Goal: Download file/media

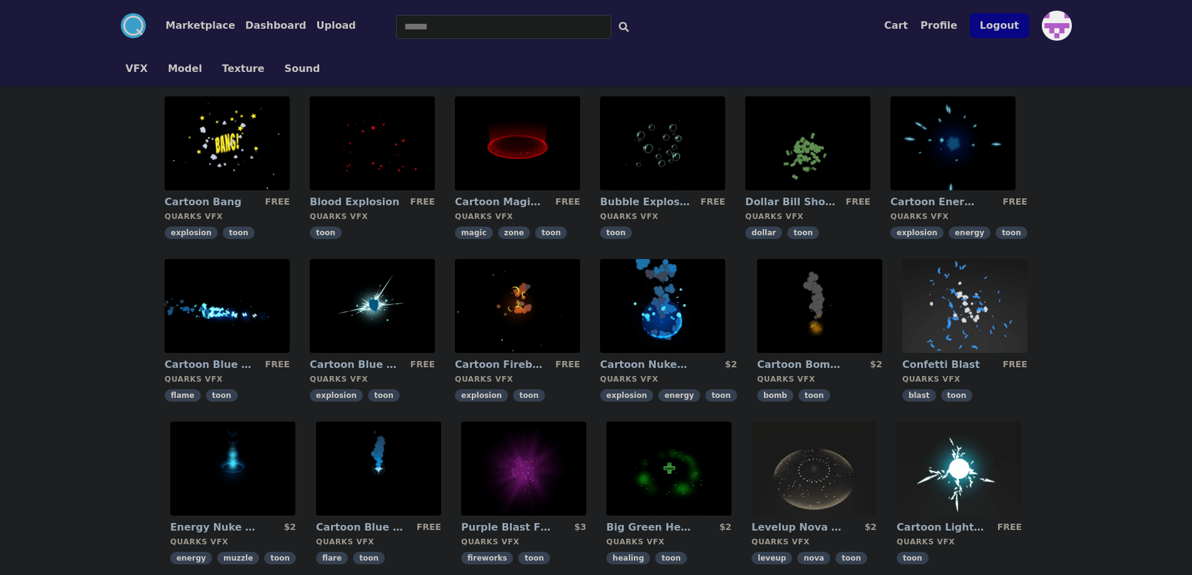
click at [631, 155] on img at bounding box center [662, 143] width 125 height 94
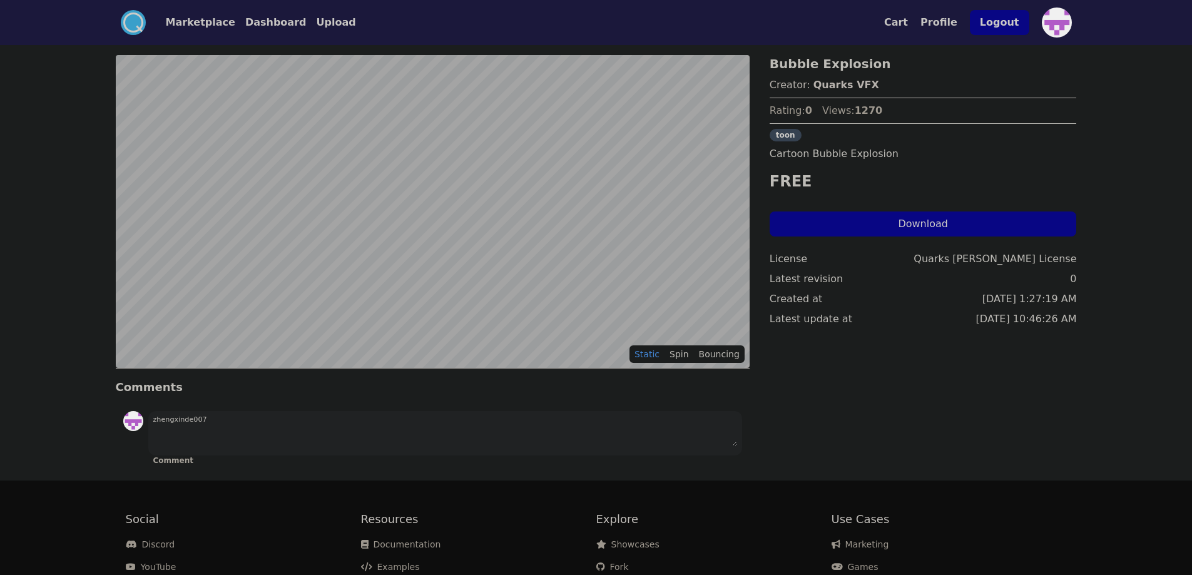
click at [886, 237] on div "Bubble Explosion Creator: Quarks VFX Rating: 0 Views: 1270 toon Cartoon Bubble …" at bounding box center [923, 263] width 307 height 416
click at [892, 231] on button "Download" at bounding box center [923, 224] width 307 height 25
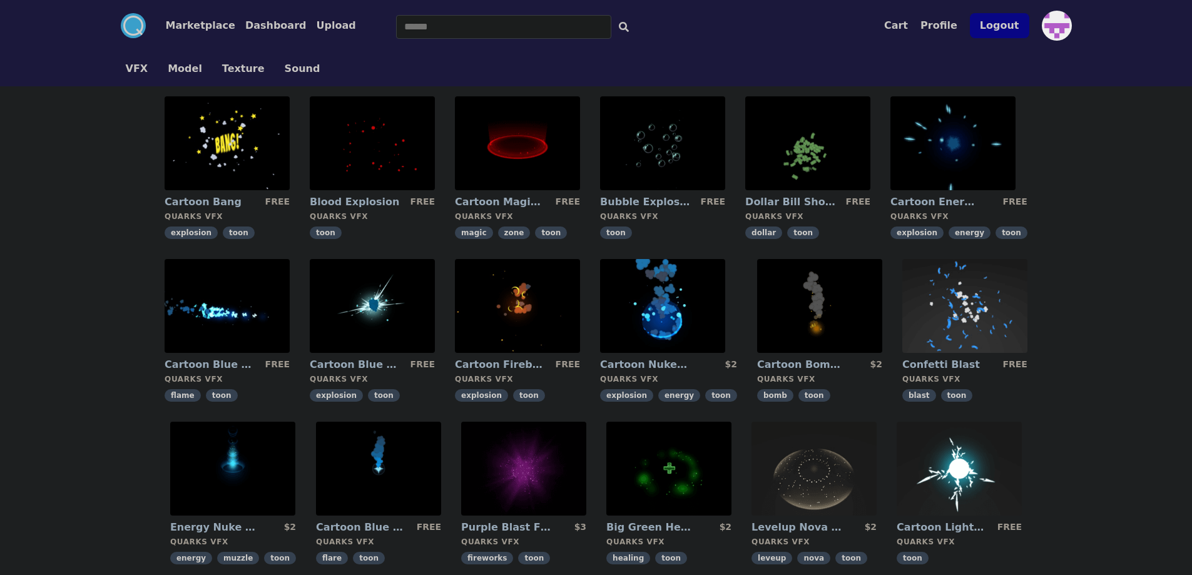
click at [364, 137] on img at bounding box center [372, 143] width 125 height 94
click at [276, 145] on img at bounding box center [227, 143] width 125 height 94
click at [937, 26] on button "Profile" at bounding box center [938, 25] width 37 height 15
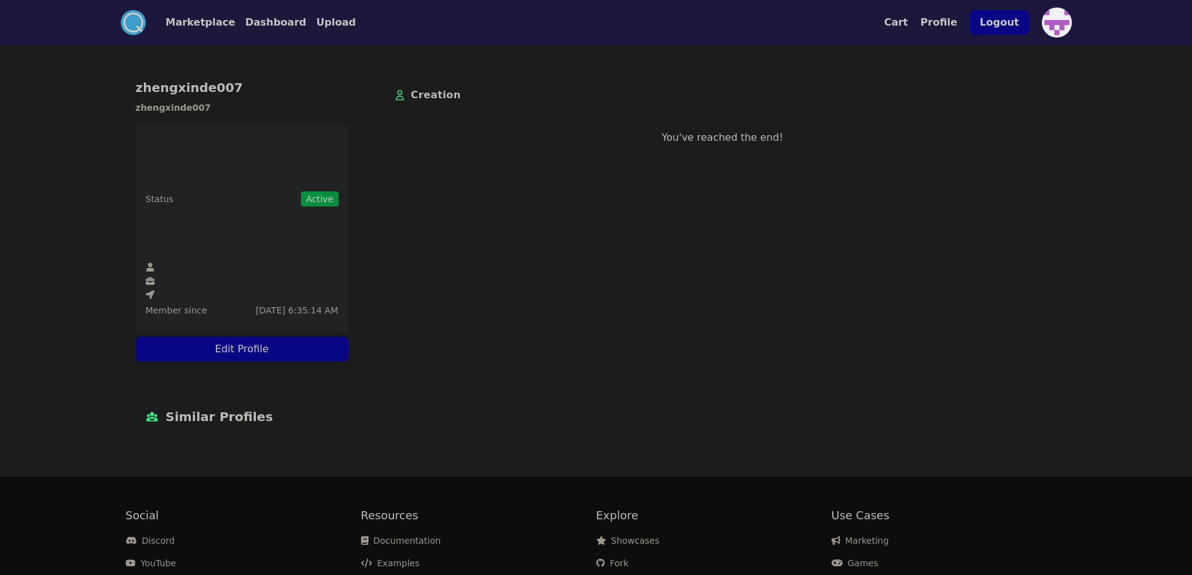
click at [392, 200] on div "Creation You've reached the end!" at bounding box center [723, 145] width 698 height 160
click at [189, 188] on ul "Status Active Member since [DATE] 6:35:14 AM" at bounding box center [242, 228] width 213 height 207
click at [274, 23] on button "Dashboard" at bounding box center [275, 22] width 61 height 15
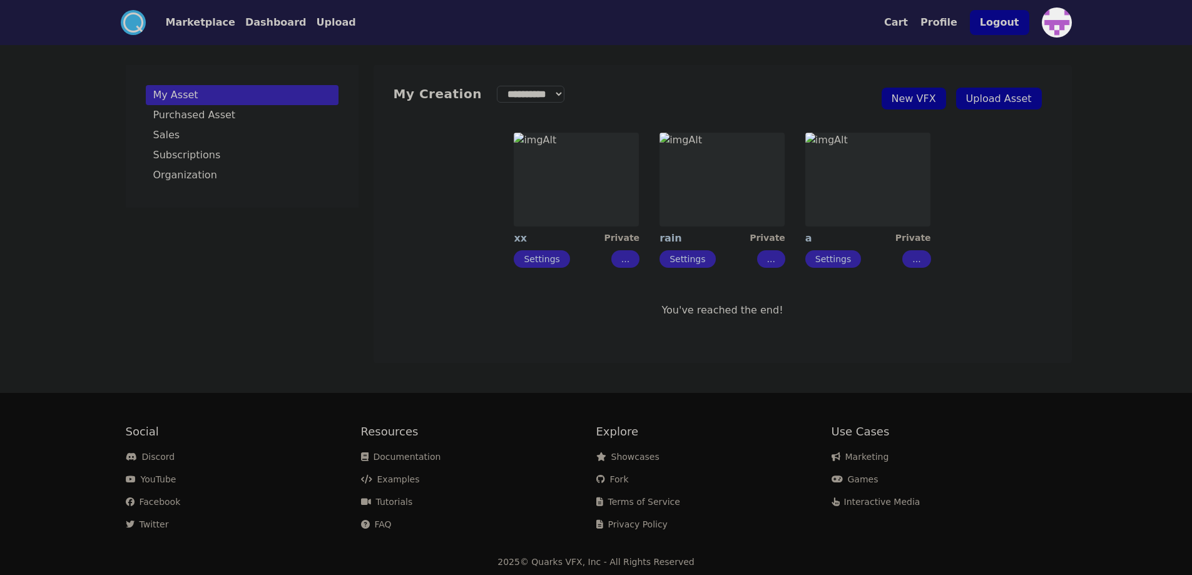
click at [549, 201] on img at bounding box center [576, 180] width 125 height 94
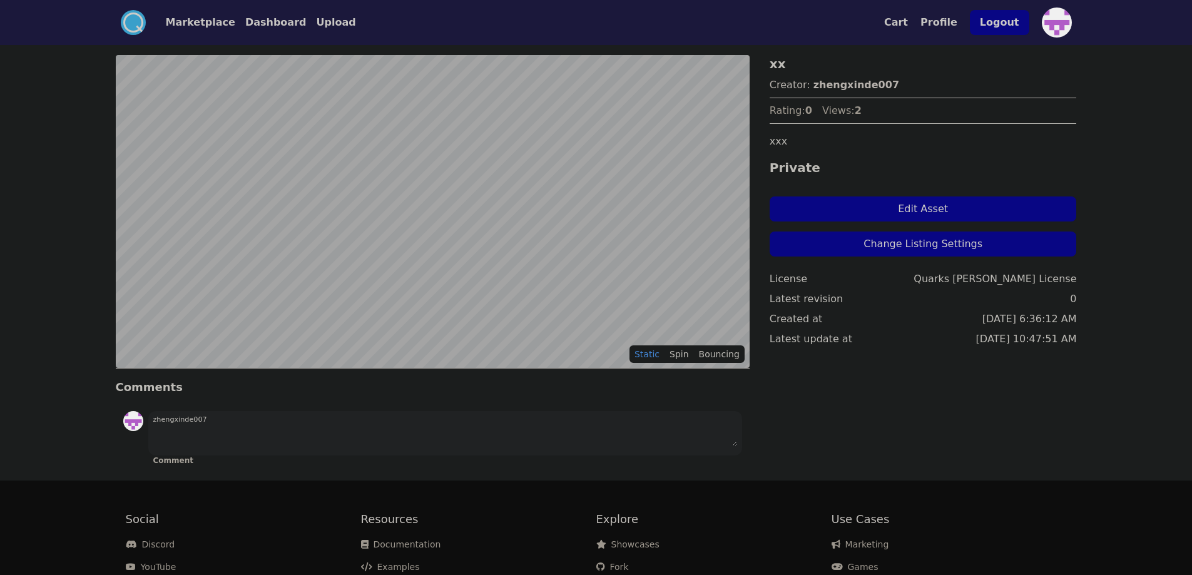
click at [889, 201] on button "Edit Asset" at bounding box center [923, 208] width 307 height 25
